Goal: Task Accomplishment & Management: Complete application form

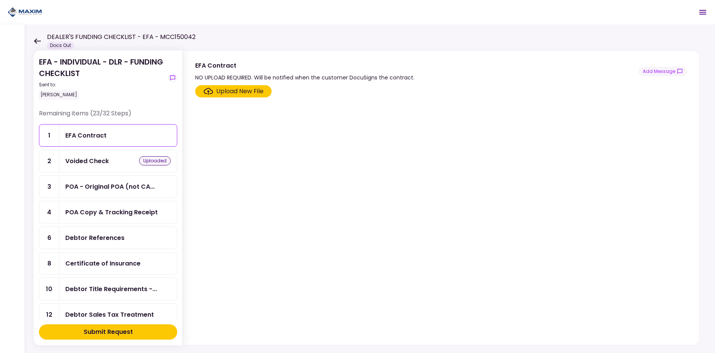
click at [99, 166] on div "Voided Check uploaded" at bounding box center [118, 161] width 118 height 22
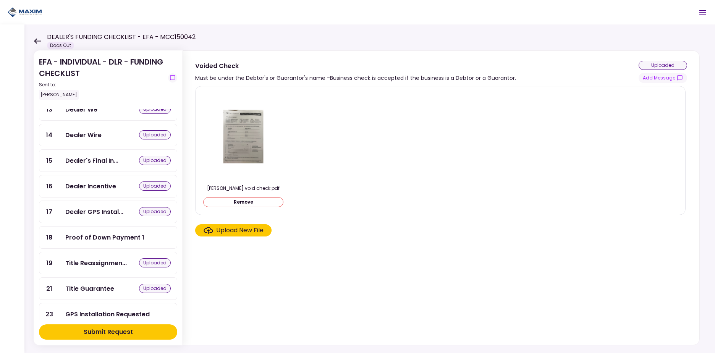
scroll to position [232, 0]
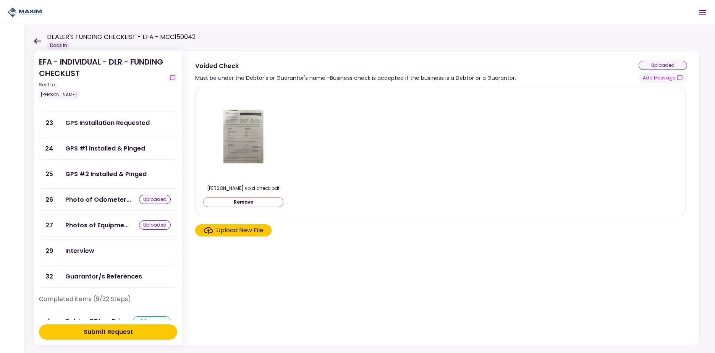
scroll to position [401, 0]
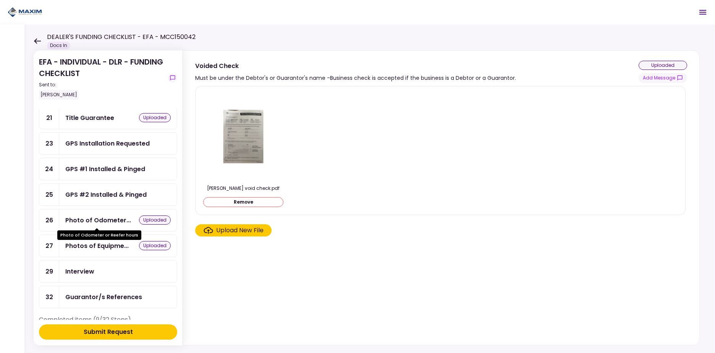
click at [118, 222] on div "Photo of Odometer..." at bounding box center [98, 220] width 66 height 10
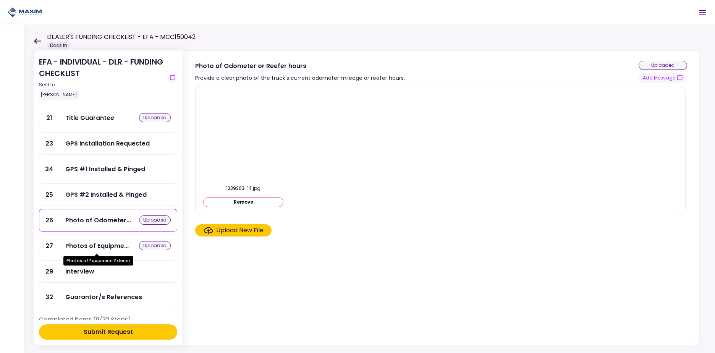
click at [112, 247] on div "Photos of Equipme..." at bounding box center [96, 246] width 63 height 10
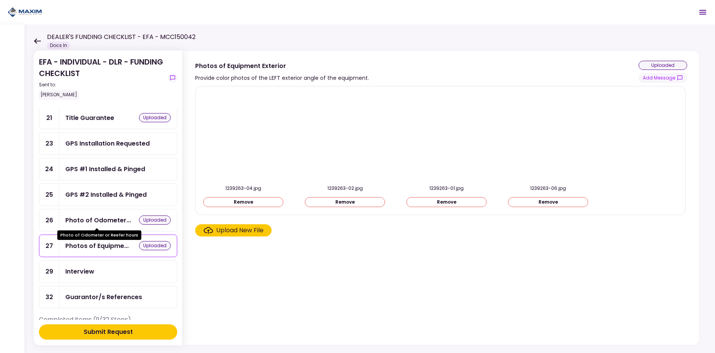
click at [109, 220] on div "Photo of Odometer..." at bounding box center [98, 220] width 66 height 10
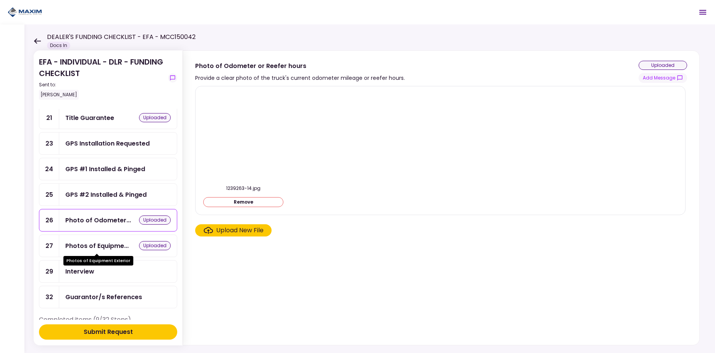
click at [111, 245] on div "Photos of Equipme..." at bounding box center [96, 246] width 63 height 10
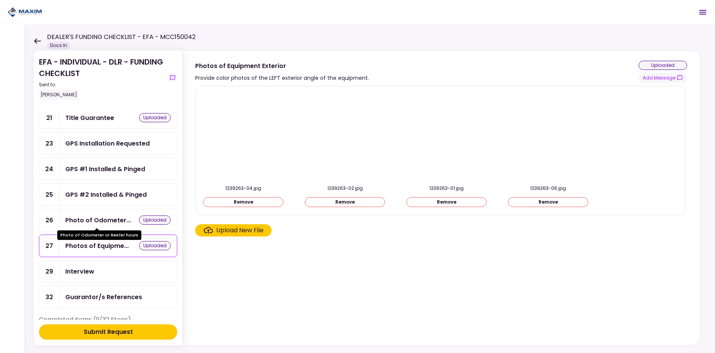
click at [112, 220] on div "Photo of Odometer..." at bounding box center [98, 220] width 66 height 10
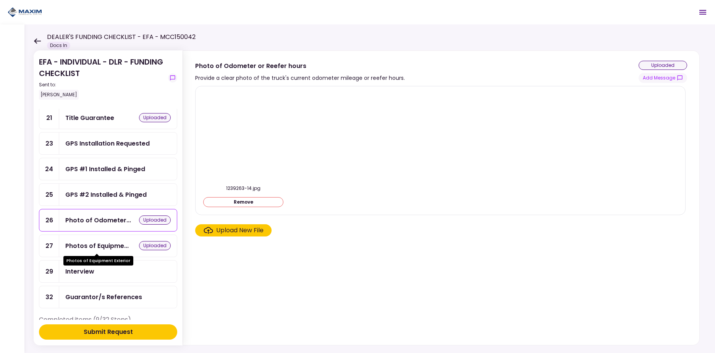
click at [111, 256] on div "Photos of Equipment Exterior" at bounding box center [98, 261] width 70 height 10
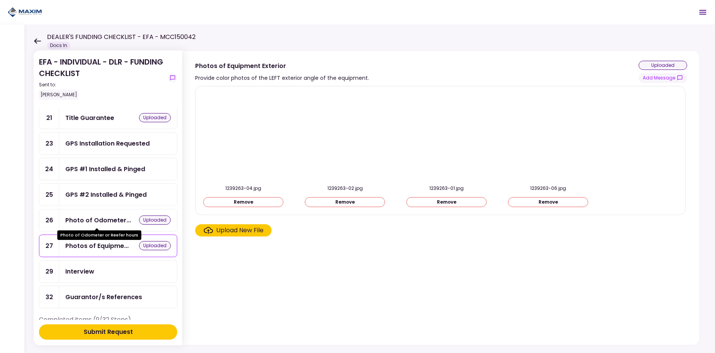
click at [108, 224] on div "Photo of Odometer..." at bounding box center [98, 220] width 66 height 10
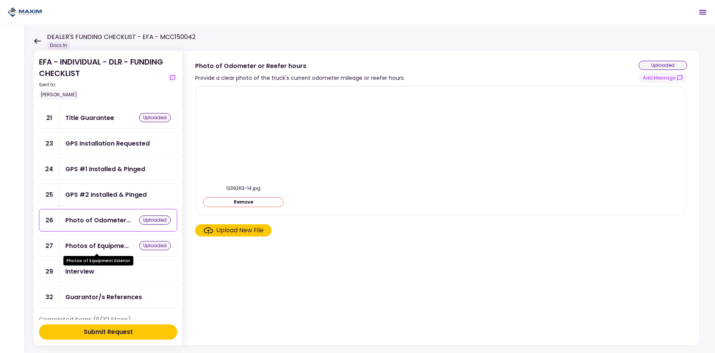
click at [112, 243] on div "Photos of Equipme..." at bounding box center [96, 246] width 63 height 10
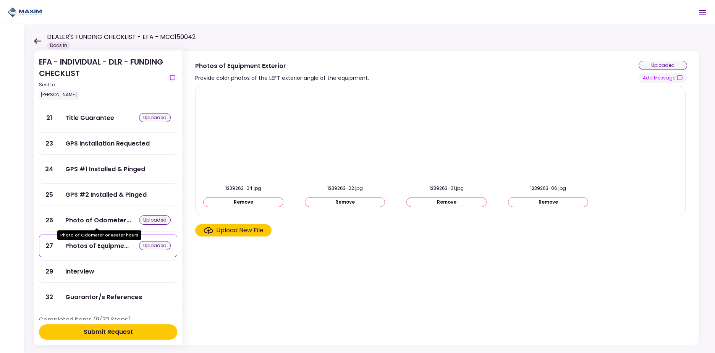
click at [112, 222] on div "Photo of Odometer..." at bounding box center [98, 220] width 66 height 10
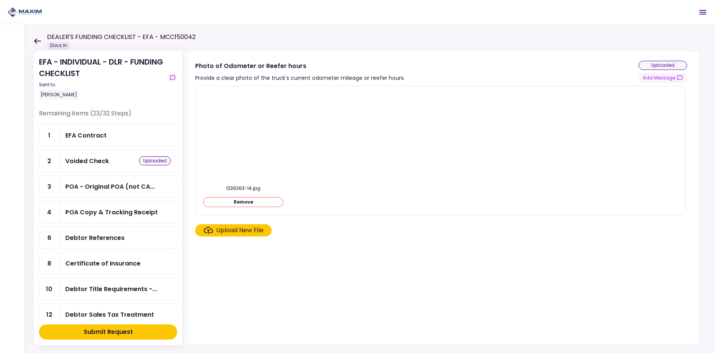
click at [52, 92] on div "[PERSON_NAME]" at bounding box center [59, 95] width 40 height 10
click at [175, 79] on icon "show-messages" at bounding box center [173, 78] width 6 height 6
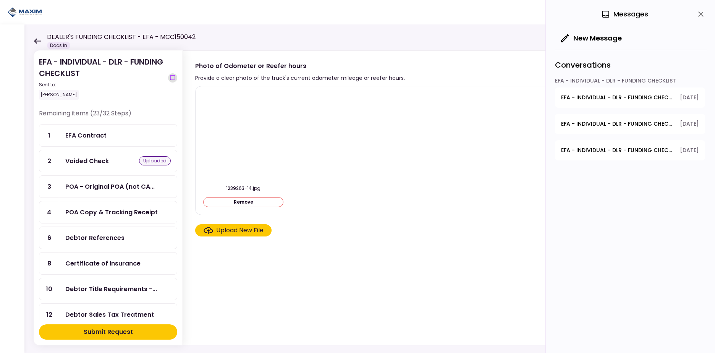
click at [173, 79] on icon "show-messages" at bounding box center [173, 78] width 6 height 6
click at [171, 78] on icon "show-messages" at bounding box center [173, 78] width 6 height 6
click at [35, 40] on icon at bounding box center [37, 40] width 7 height 5
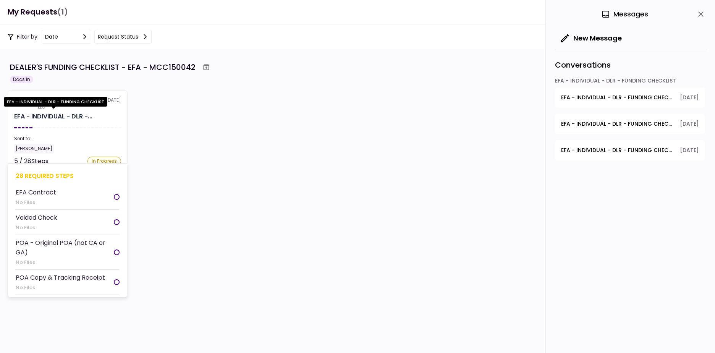
click at [71, 120] on div "EFA - INDIVIDUAL - DLR -..." at bounding box center [53, 116] width 78 height 9
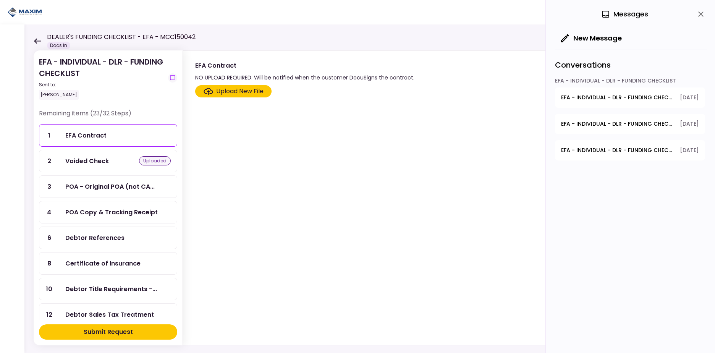
click at [37, 40] on icon at bounding box center [37, 40] width 7 height 5
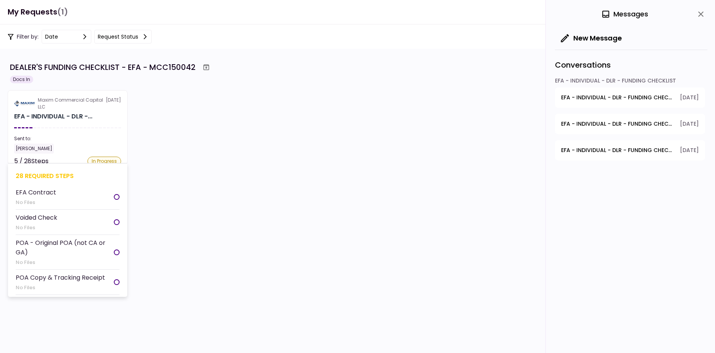
click at [114, 197] on div at bounding box center [117, 197] width 6 height 6
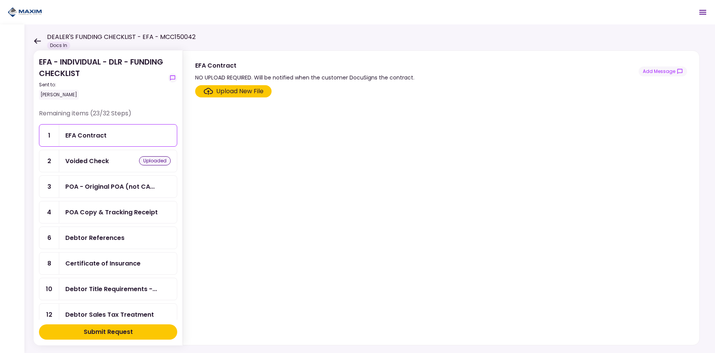
click at [40, 42] on icon at bounding box center [37, 41] width 7 height 6
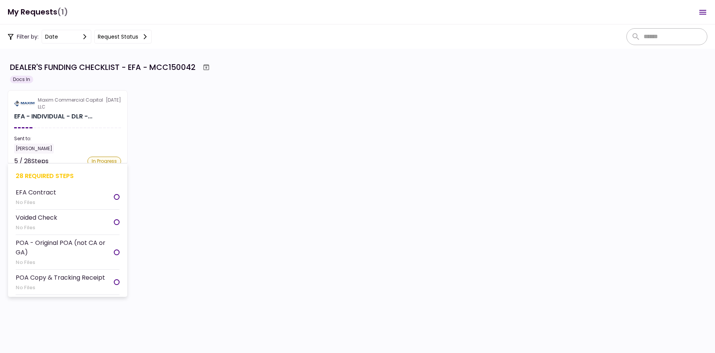
click at [79, 112] on section "Maxim Commercial Capital LLC [DATE] EFA - INDIVIDUAL - DLR -... Sent to: [PERSO…" at bounding box center [68, 127] width 120 height 74
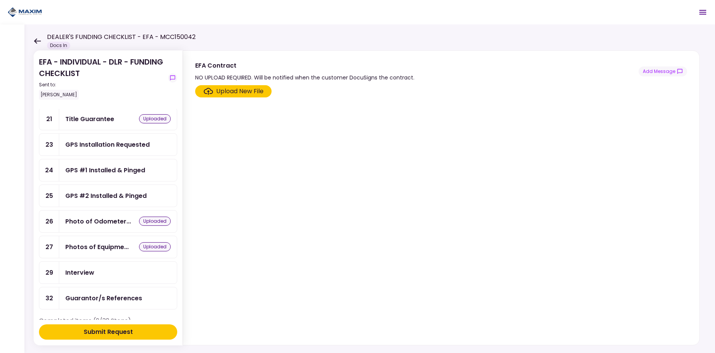
scroll to position [398, 0]
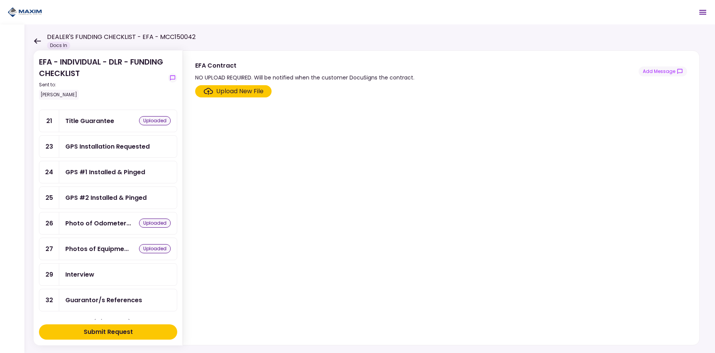
click at [133, 246] on div "Photos of Equipme... uploaded" at bounding box center [117, 249] width 105 height 10
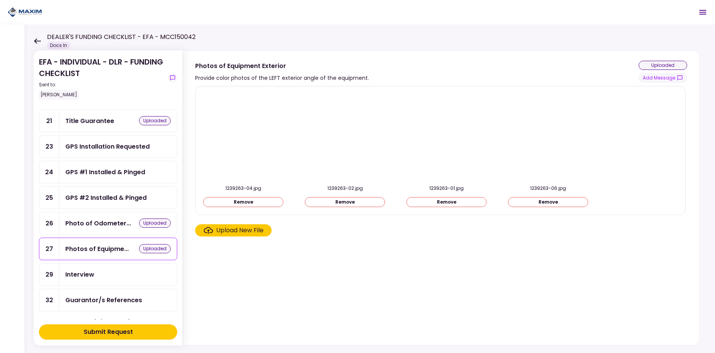
click at [125, 223] on div "Photo of Odometer..." at bounding box center [98, 223] width 66 height 10
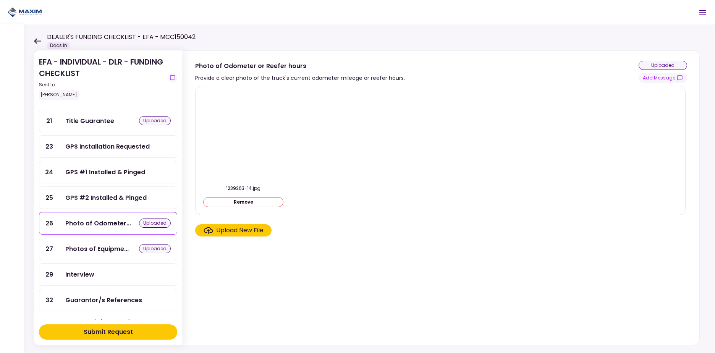
click at [116, 116] on div "Title Guarantee uploaded" at bounding box center [117, 121] width 105 height 10
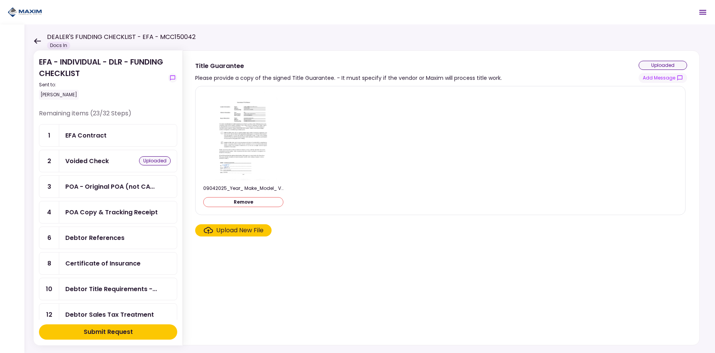
click at [484, 141] on div "09042025_Year_ Make_Model_ VIN Number_.pdf Remove" at bounding box center [440, 150] width 474 height 116
click at [476, 139] on div "09042025_Year_ Make_Model_ VIN Number_.pdf Remove" at bounding box center [440, 150] width 474 height 116
click at [665, 67] on div "uploaded" at bounding box center [663, 65] width 49 height 9
click at [665, 64] on div "uploaded" at bounding box center [663, 65] width 49 height 9
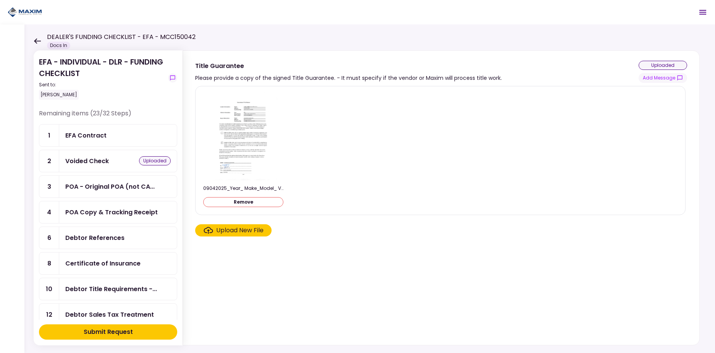
click at [377, 162] on div "09042025_Year_ Make_Model_ VIN Number_.pdf Remove" at bounding box center [440, 150] width 474 height 116
click at [170, 77] on icon "show-messages" at bounding box center [172, 77] width 5 height 5
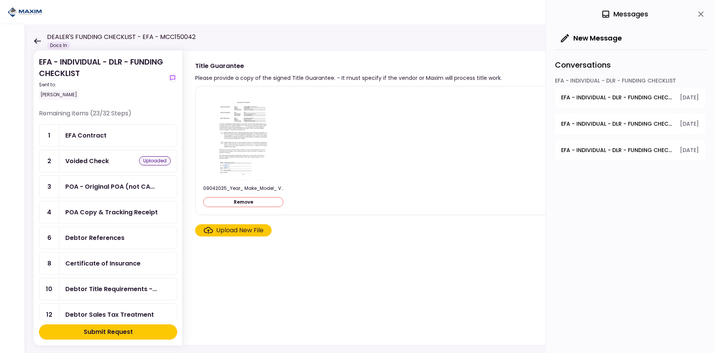
click at [586, 37] on button "New Message" at bounding box center [591, 38] width 73 height 20
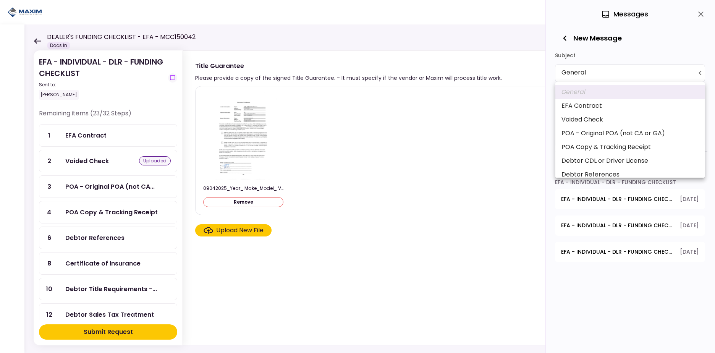
click at [594, 74] on body "**********" at bounding box center [357, 176] width 715 height 353
click at [594, 74] on div at bounding box center [357, 176] width 715 height 353
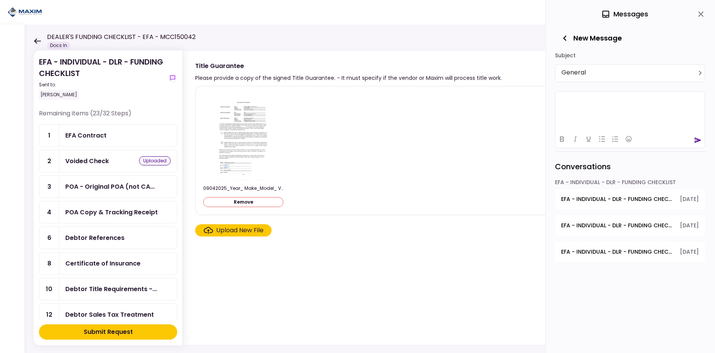
click at [588, 106] on html at bounding box center [629, 100] width 149 height 19
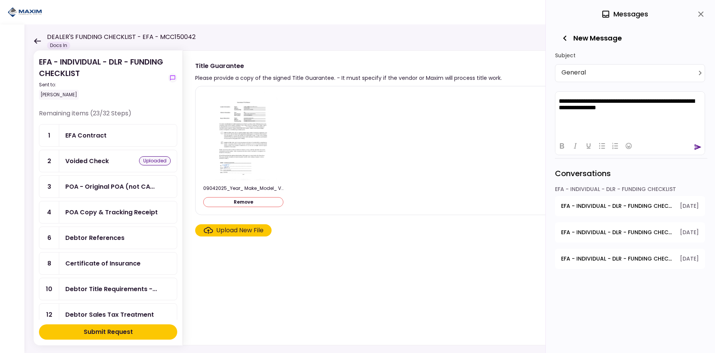
click at [697, 147] on icon "send" at bounding box center [698, 147] width 8 height 8
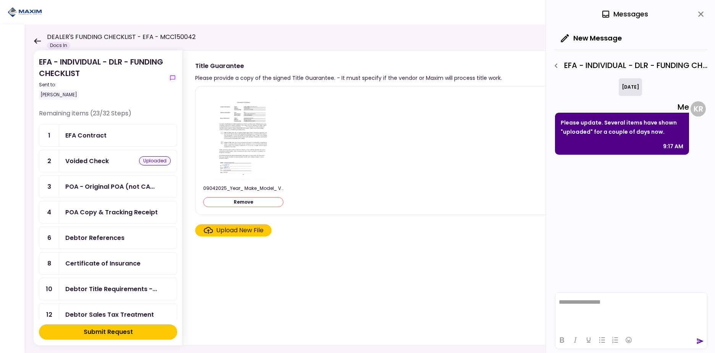
click at [462, 133] on div "09042025_Year_ Make_Model_ VIN Number_.pdf Remove" at bounding box center [440, 150] width 474 height 116
click at [704, 13] on icon "close" at bounding box center [700, 14] width 9 height 9
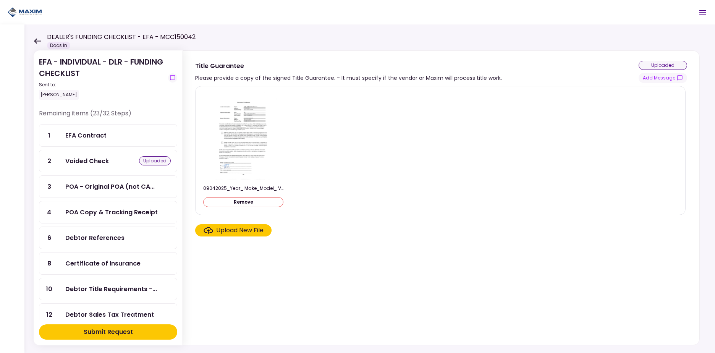
click at [146, 162] on div "uploaded" at bounding box center [155, 160] width 32 height 9
